Goal: Find specific page/section: Find specific page/section

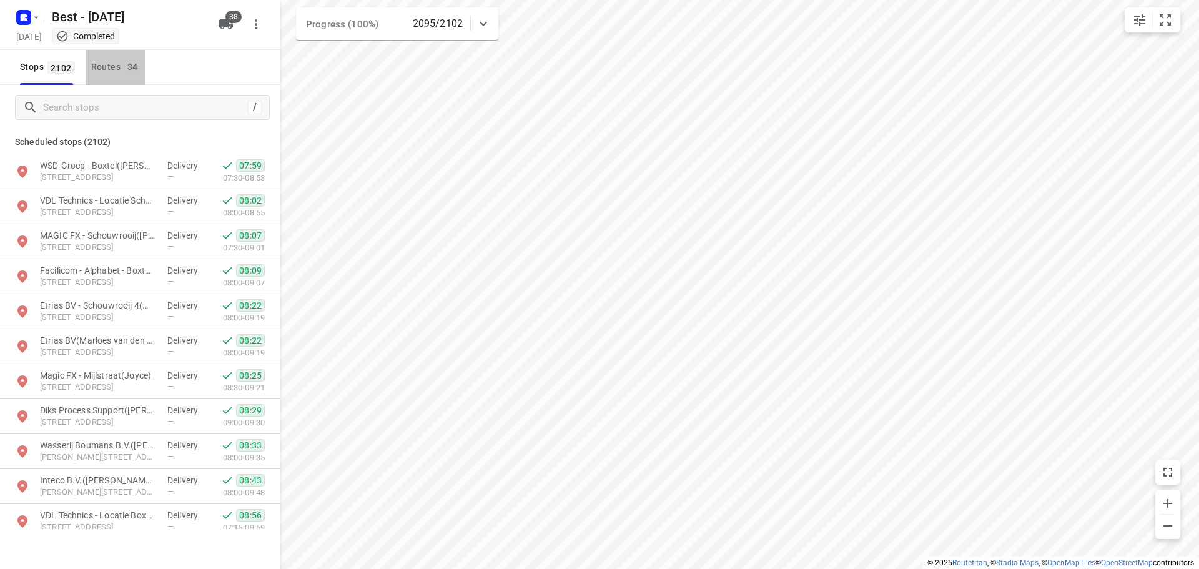
click at [105, 78] on button "Routes 34" at bounding box center [115, 67] width 59 height 35
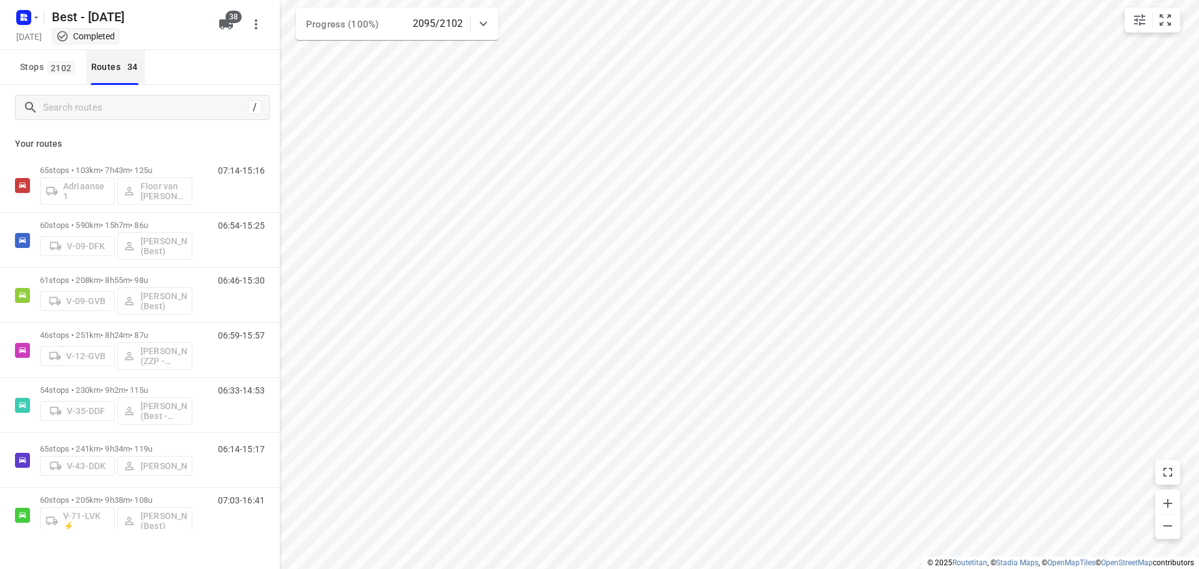
click at [76, 98] on div "/ Your routes 65 stops • 103km • 7h43m • 125u Adriaanse 1 Floor van [PERSON_NAM…" at bounding box center [140, 307] width 280 height 444
click at [76, 98] on input "Search routes" at bounding box center [144, 107] width 200 height 19
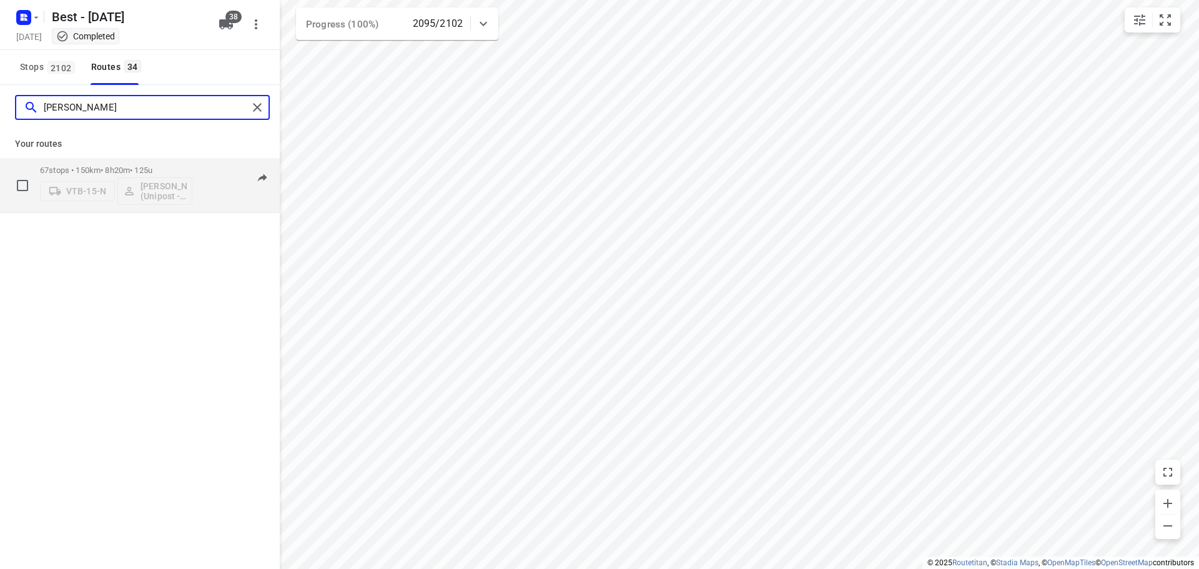
type input "[PERSON_NAME]"
click at [67, 172] on p "67 stops • 150km • 8h20m • 125u" at bounding box center [116, 170] width 152 height 9
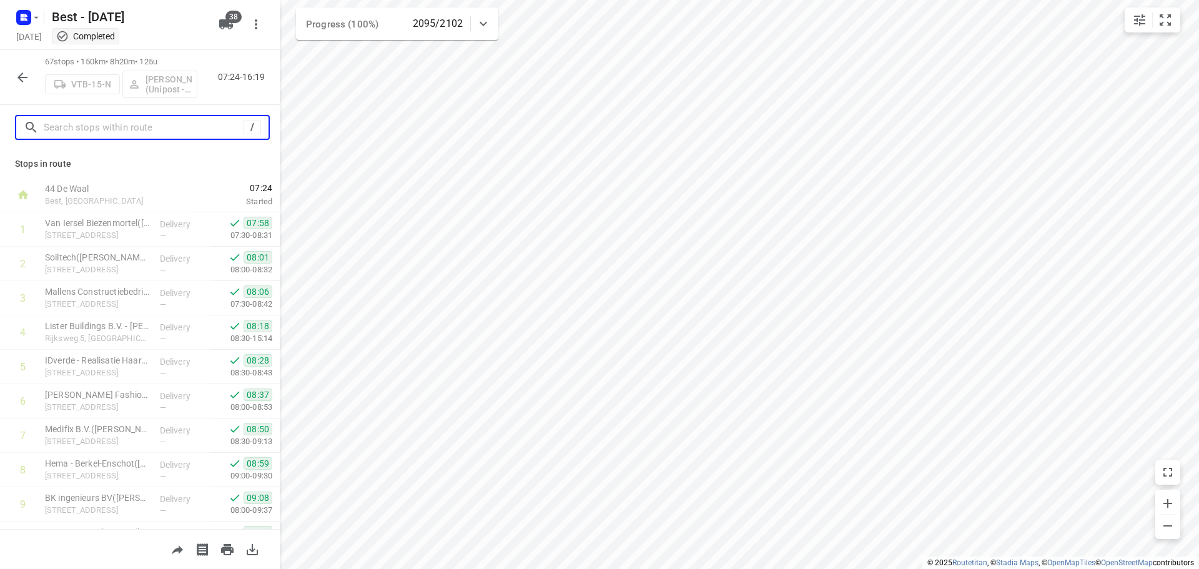
click at [102, 122] on input "text" at bounding box center [144, 127] width 200 height 19
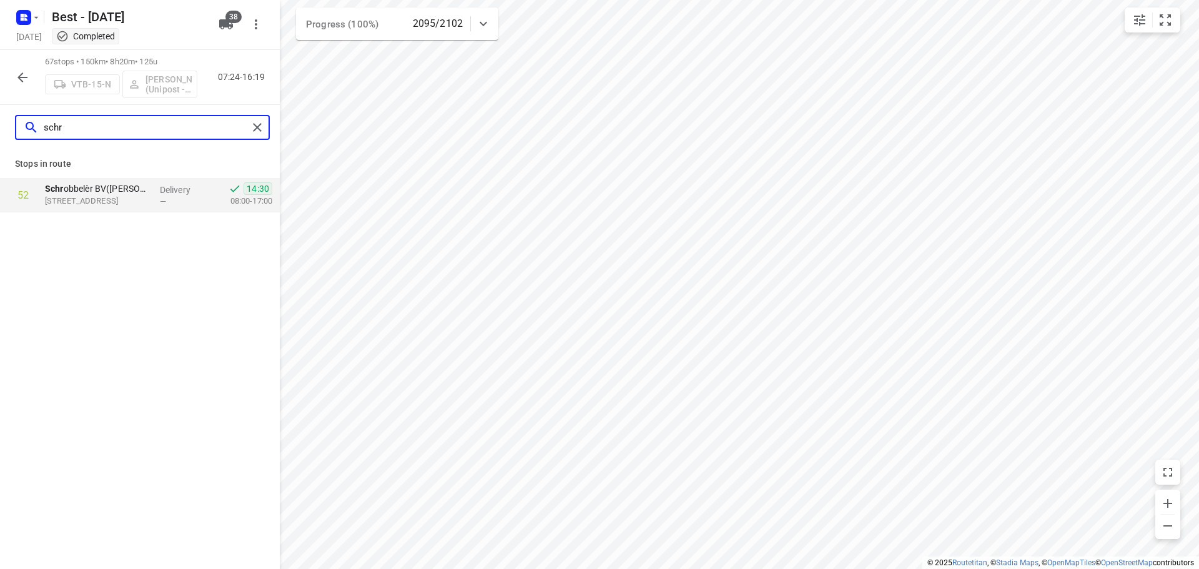
type input "schr"
click at [94, 197] on p "[STREET_ADDRESS]" at bounding box center [97, 201] width 105 height 12
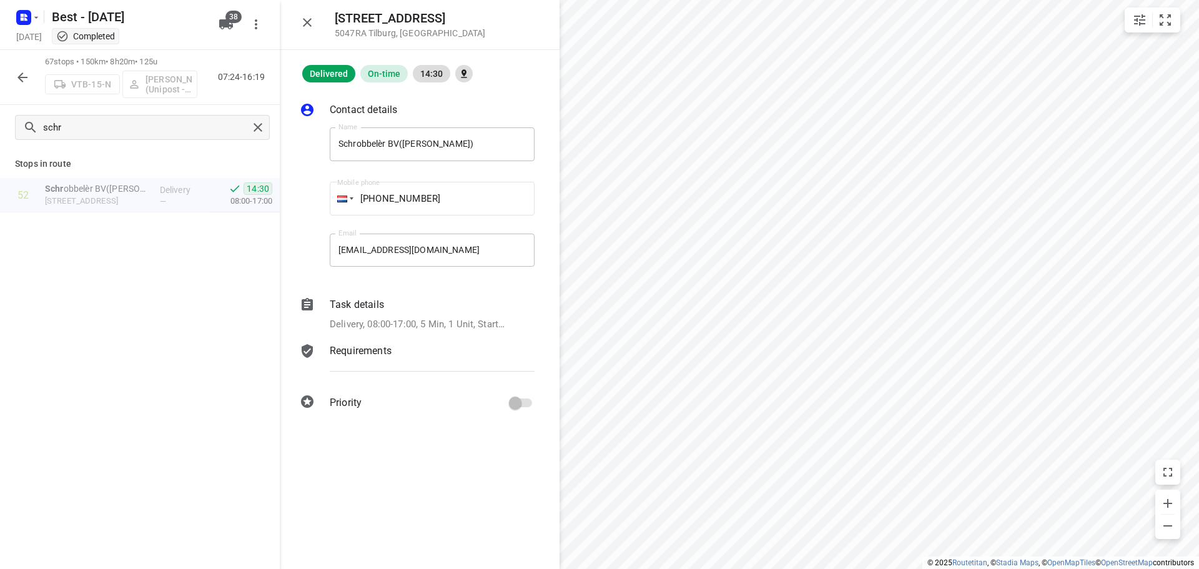
click at [460, 321] on p "Delivery, 08:00-17:00, 5 Min, 1 Unit, Startdatum: [DATE]. Welkom bij een nieuwe…" at bounding box center [419, 324] width 178 height 14
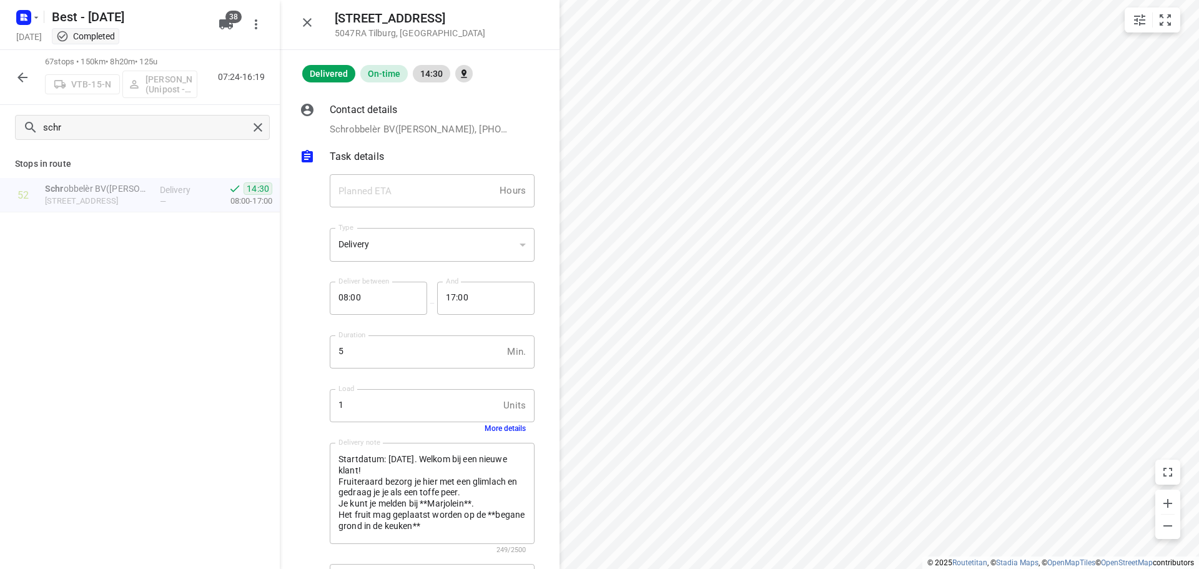
click at [491, 412] on div "1 Units Load" at bounding box center [432, 406] width 205 height 34
click at [490, 427] on button "More details" at bounding box center [505, 428] width 41 height 9
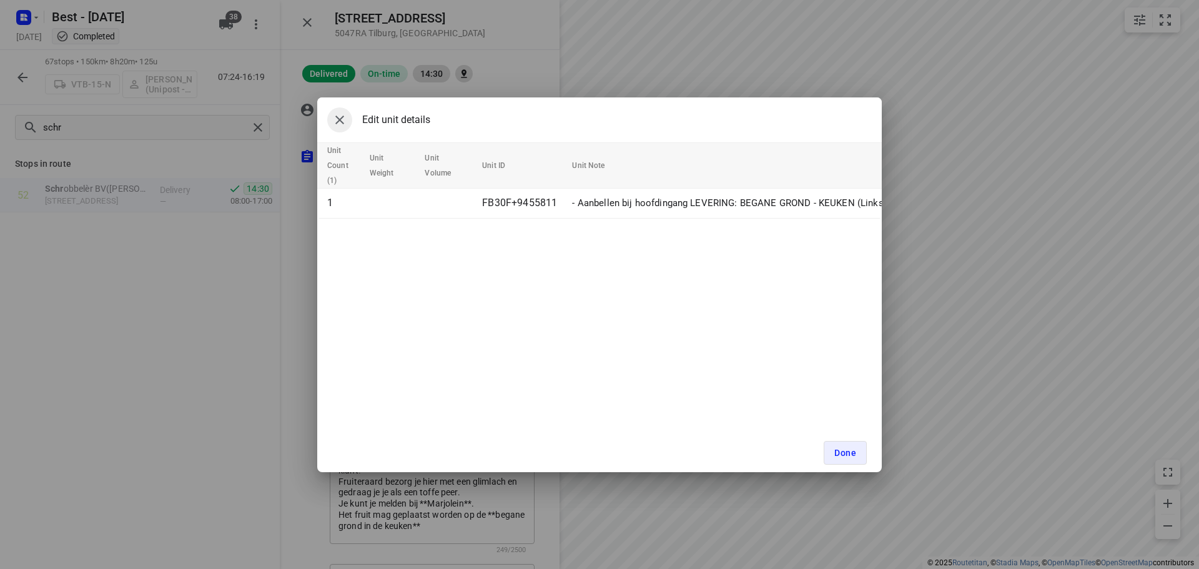
click at [330, 123] on button "button" at bounding box center [339, 119] width 25 height 25
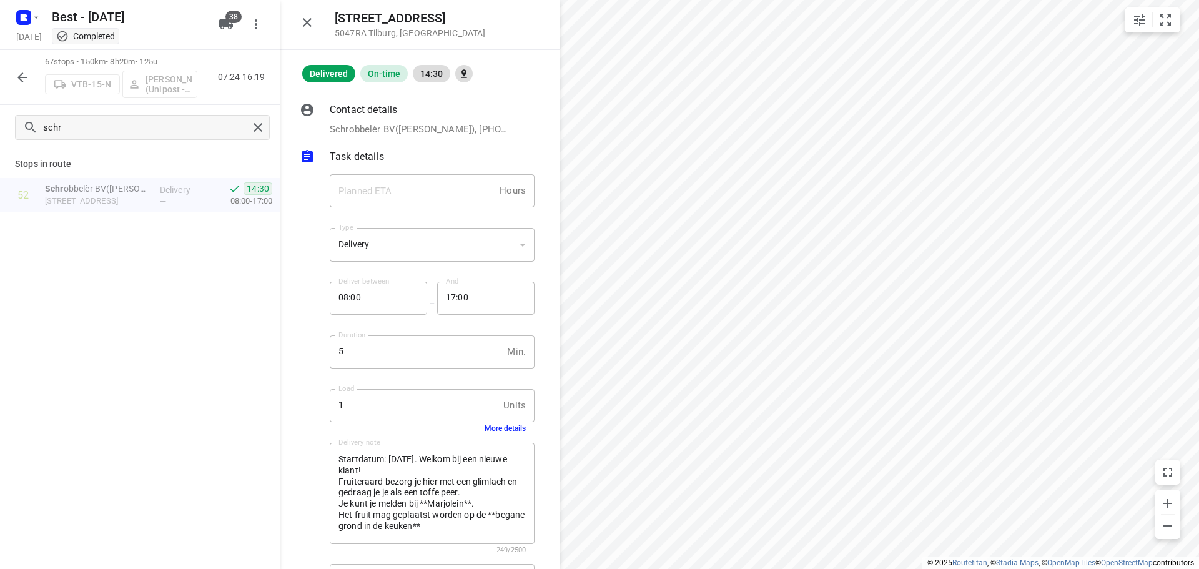
click at [303, 28] on icon "button" at bounding box center [307, 22] width 15 height 15
